Goal: Task Accomplishment & Management: Manage account settings

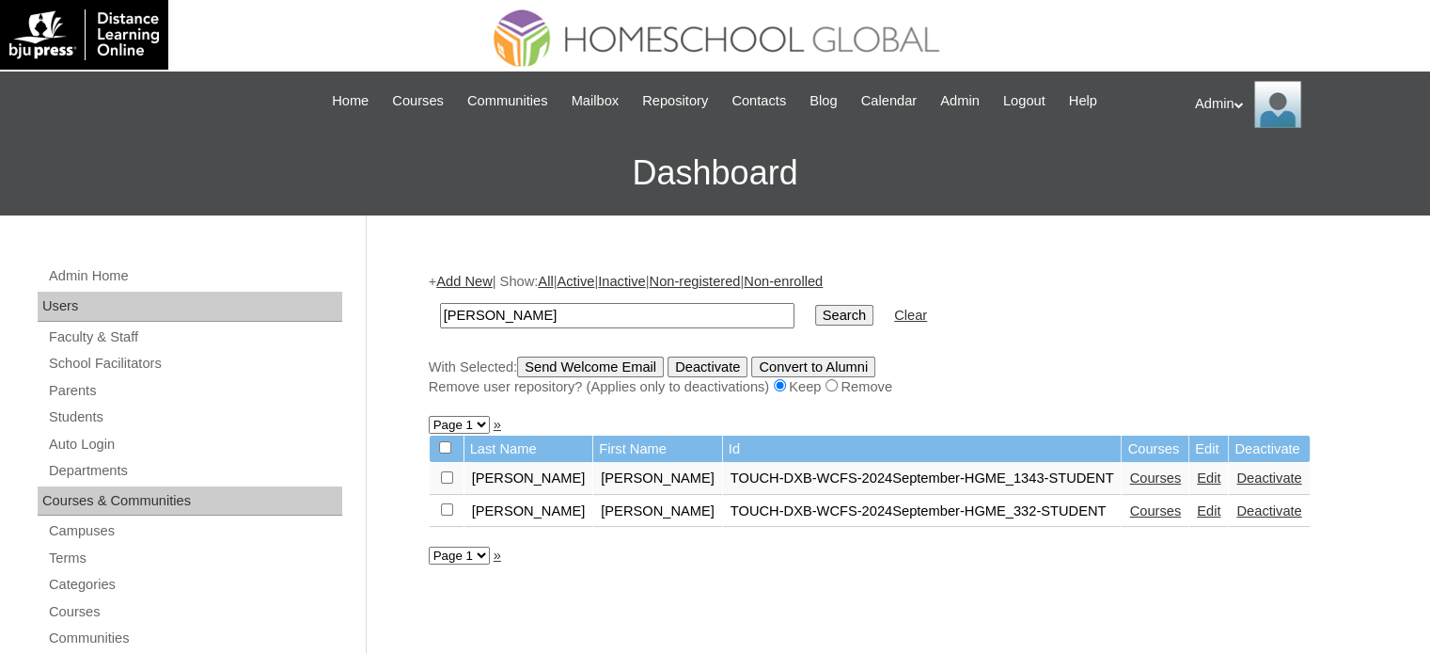
drag, startPoint x: 549, startPoint y: 315, endPoint x: 292, endPoint y: 320, distance: 256.8
type input "e"
type input "Bedruz"
click at [815, 316] on input "Search" at bounding box center [844, 315] width 58 height 21
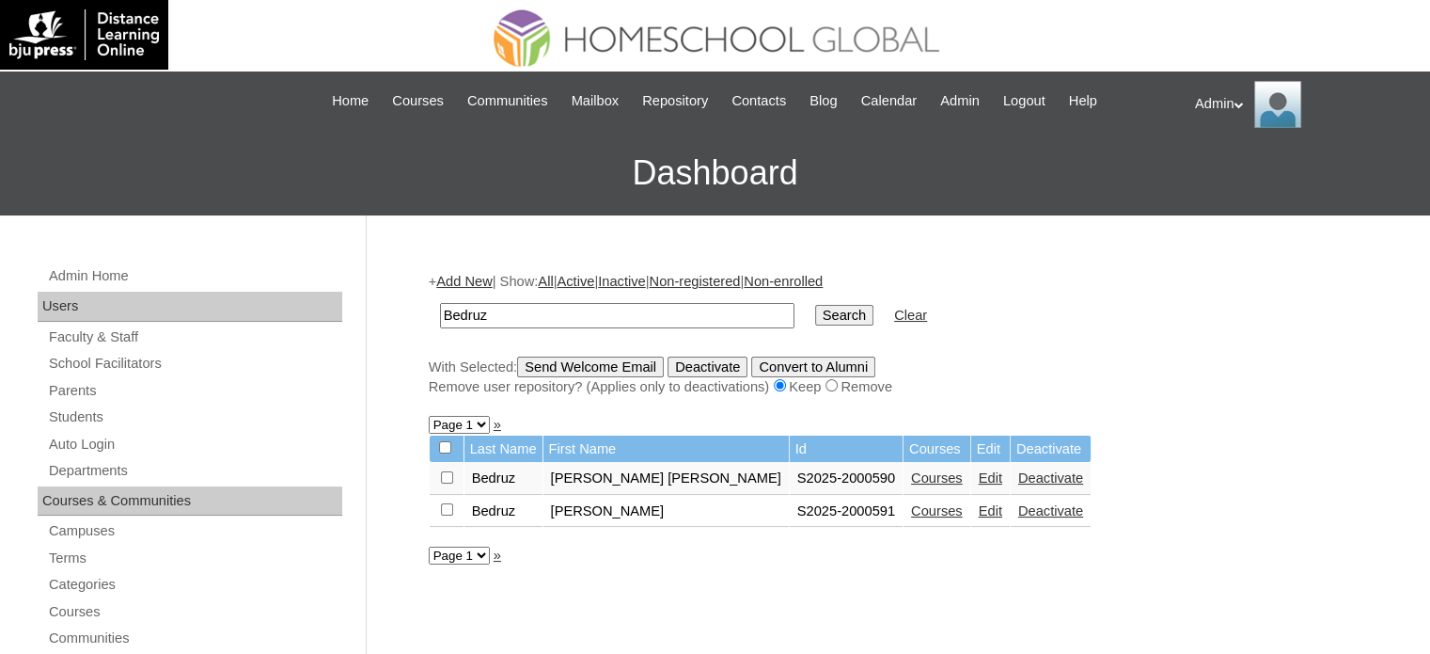
click at [911, 507] on link "Courses" at bounding box center [937, 510] width 52 height 15
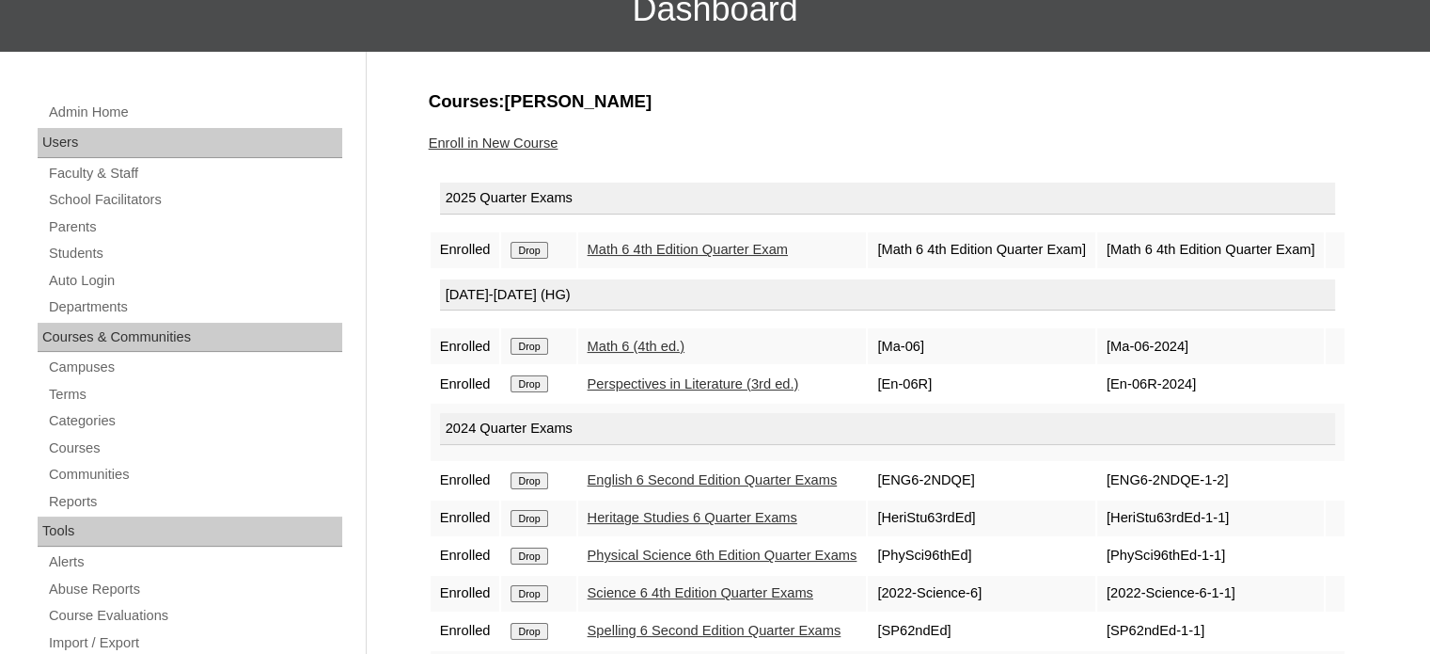
scroll to position [73, 0]
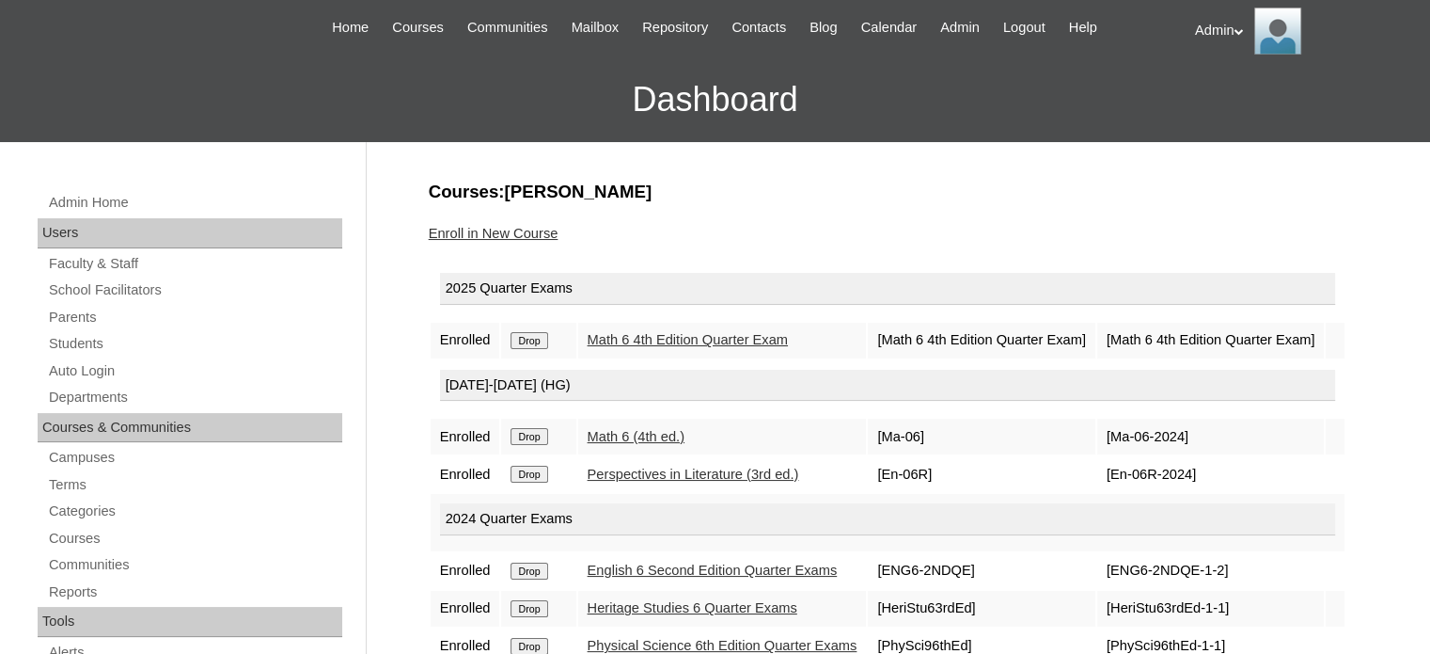
click at [542, 229] on link "Enroll in New Course" at bounding box center [494, 233] width 130 height 15
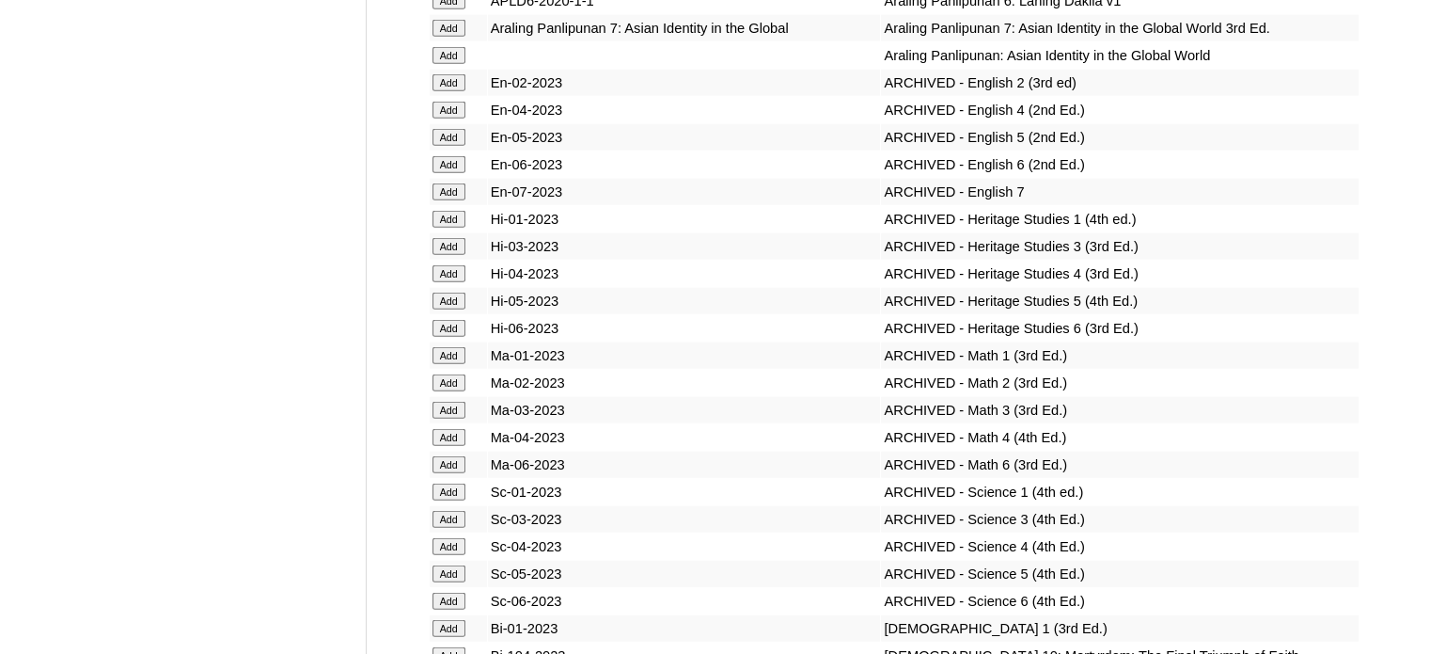
scroll to position [13989, 0]
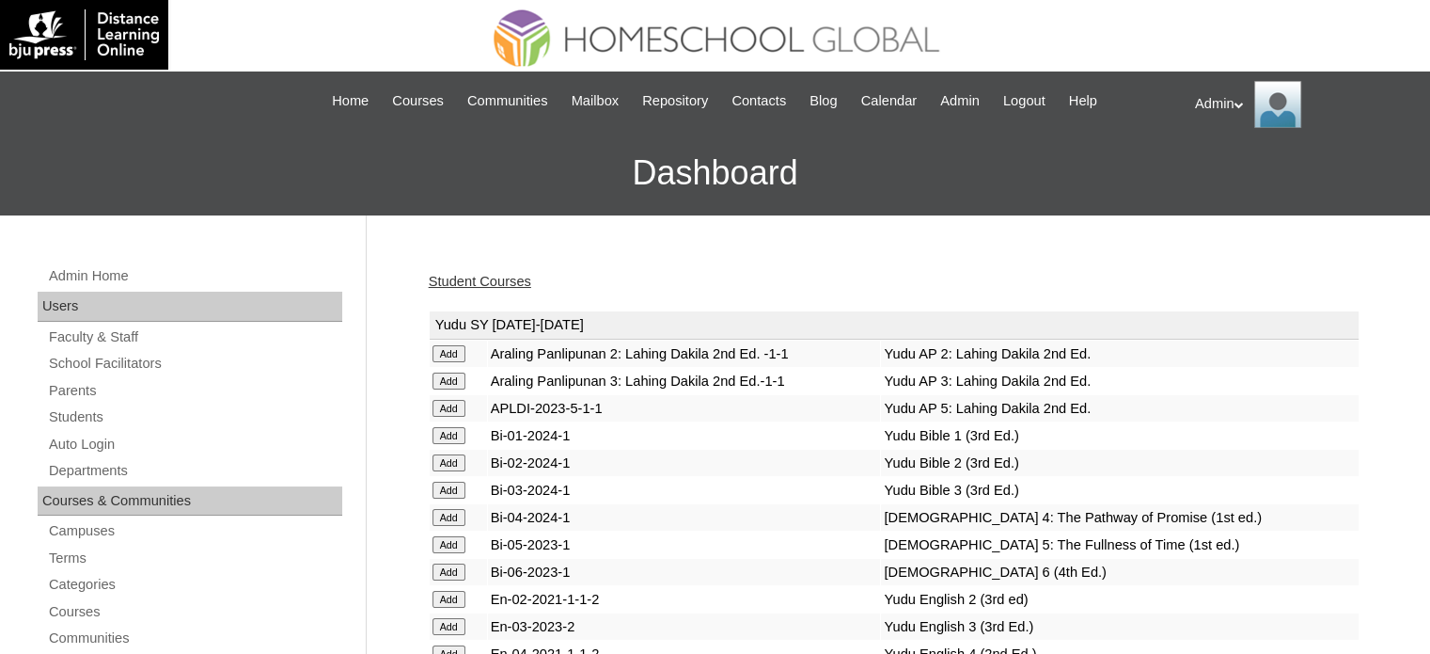
click at [485, 281] on link "Student Courses" at bounding box center [480, 281] width 103 height 15
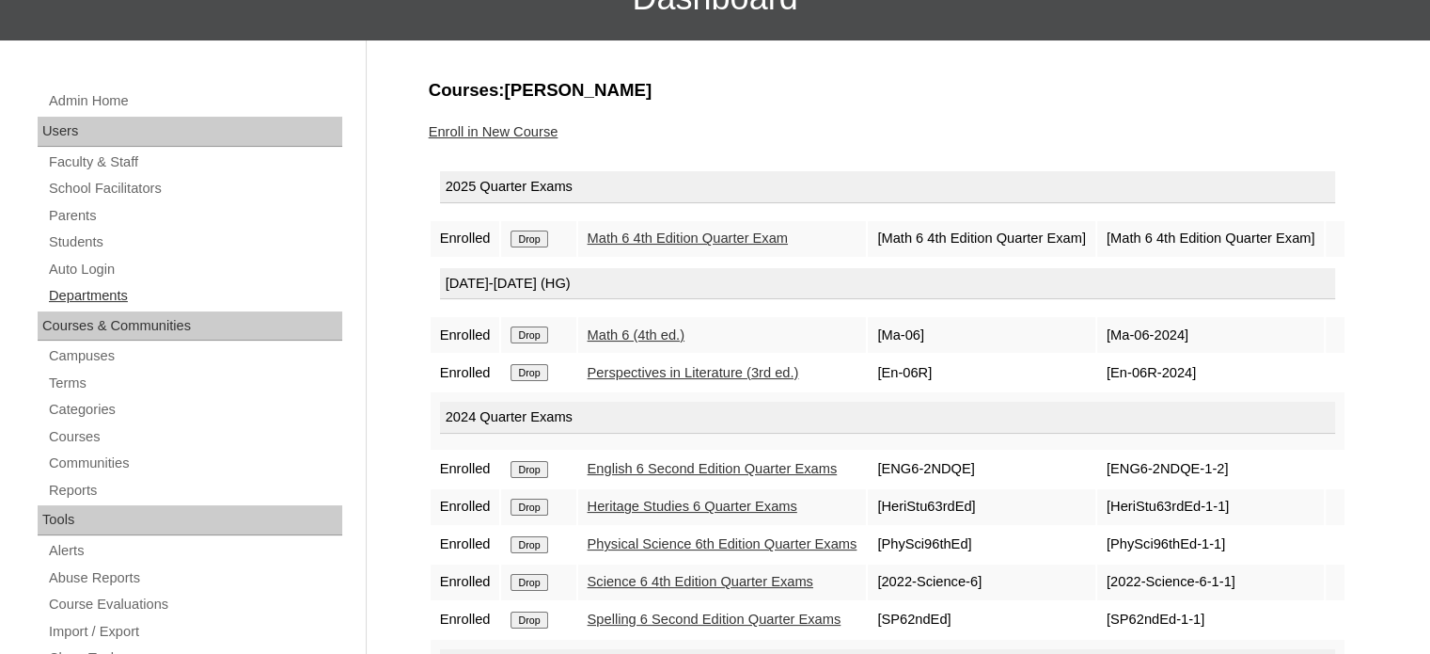
scroll to position [173, 0]
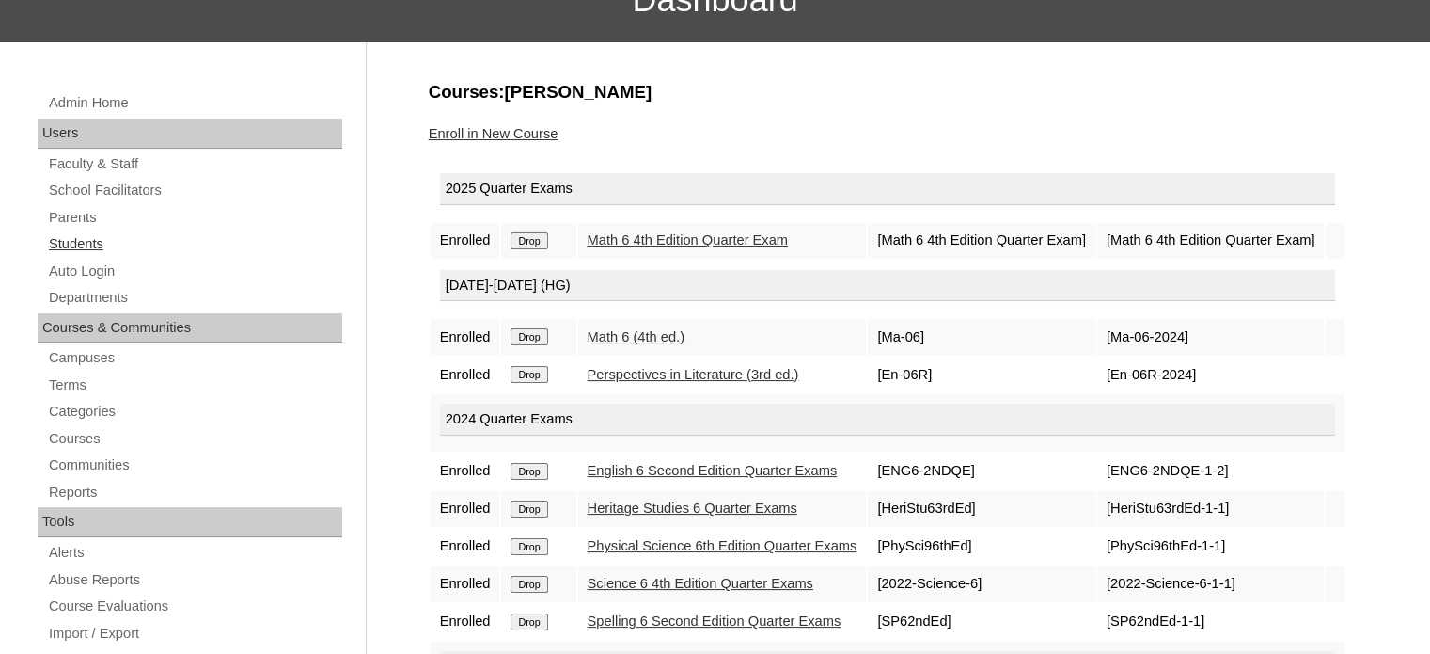
click at [71, 246] on link "Students" at bounding box center [194, 244] width 295 height 24
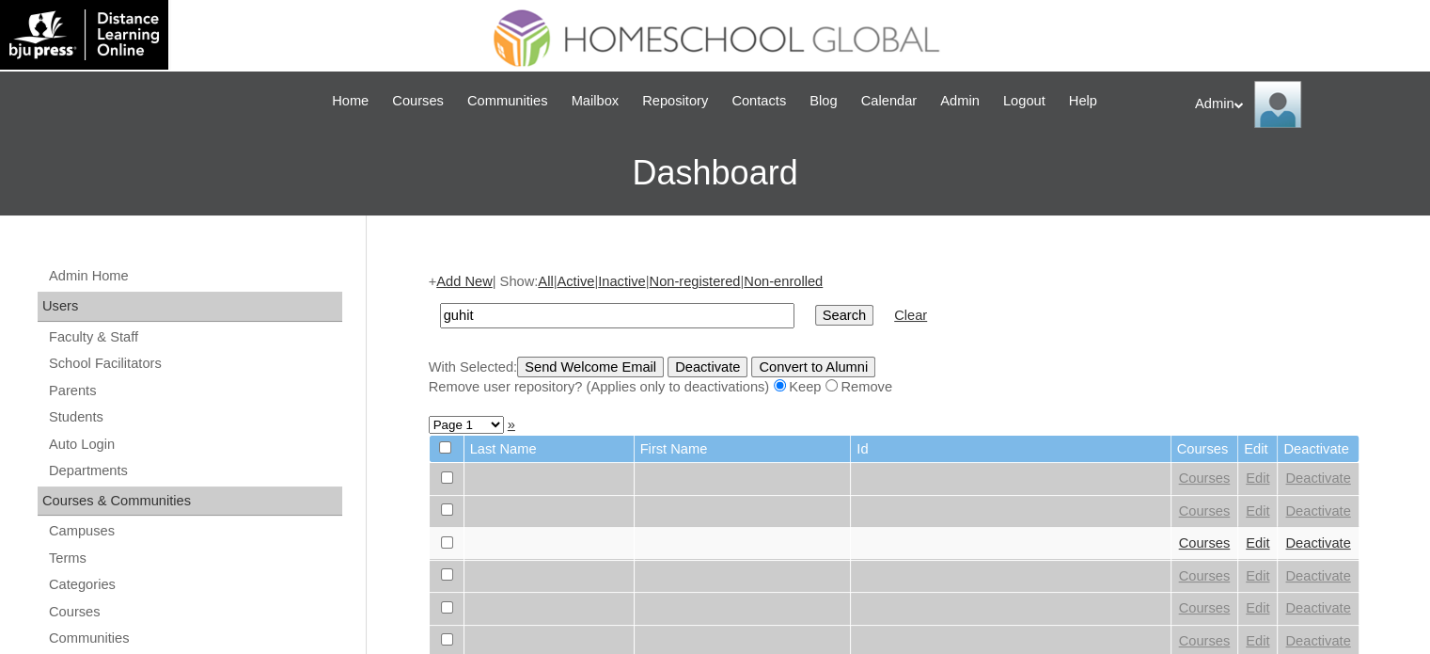
type input "guhit"
click at [815, 307] on input "Search" at bounding box center [844, 315] width 58 height 21
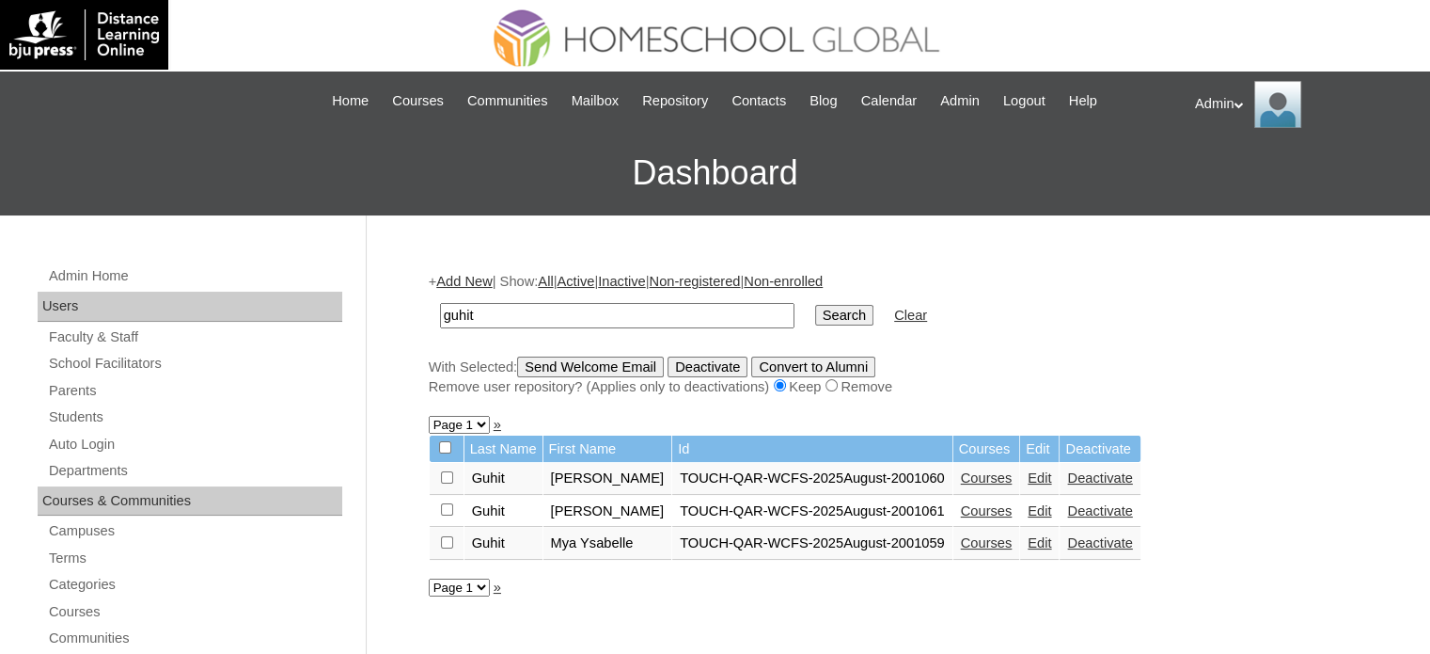
click at [985, 545] on link "Courses" at bounding box center [987, 542] width 52 height 15
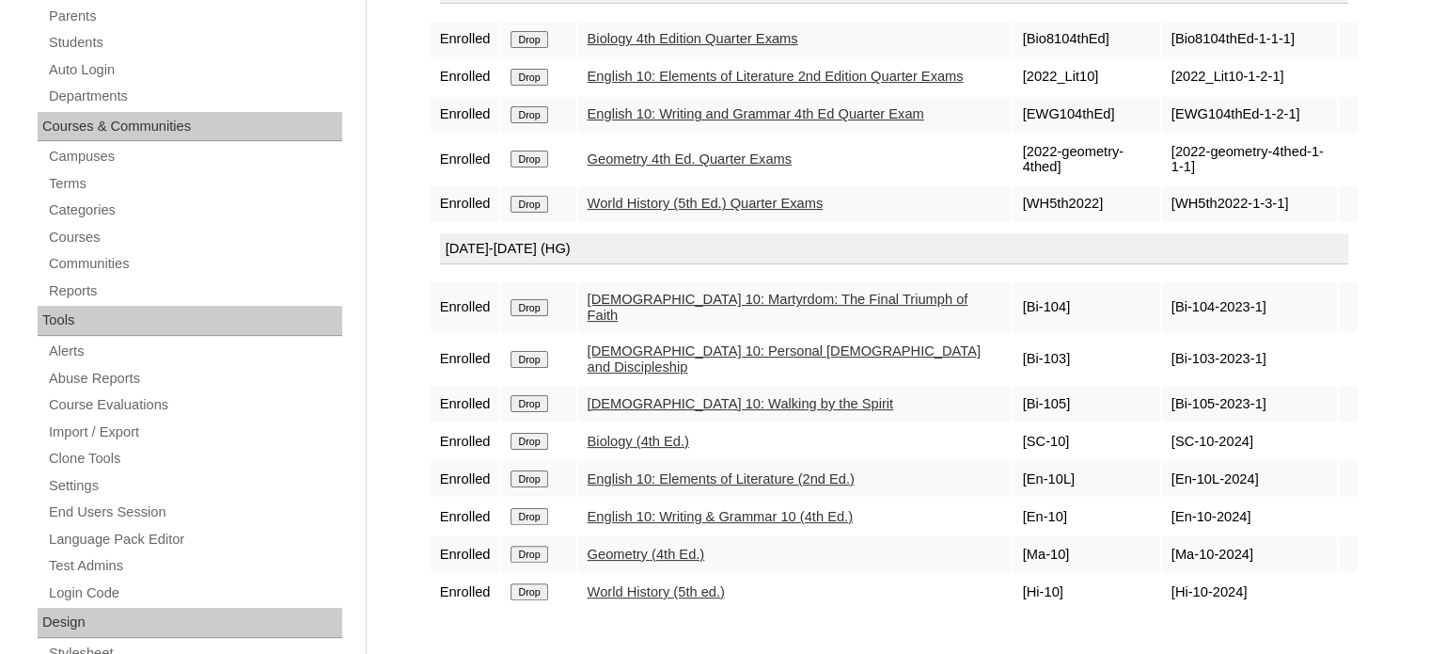
scroll to position [214, 0]
